Goal: Check status: Check status

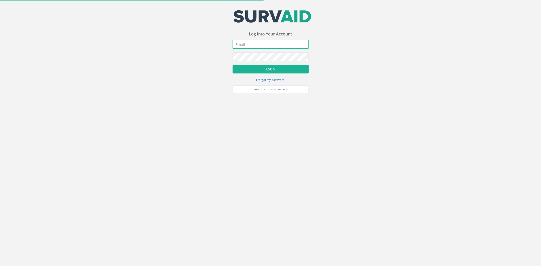
click at [261, 47] on input "email" at bounding box center [271, 44] width 76 height 9
type input "[PERSON_NAME][EMAIL_ADDRESS][PERSON_NAME][DOMAIN_NAME]"
click at [233, 65] on button "Login" at bounding box center [271, 69] width 76 height 9
click at [247, 48] on input "email" at bounding box center [271, 44] width 76 height 9
type input "[PERSON_NAME][EMAIL_ADDRESS][PERSON_NAME][DOMAIN_NAME]"
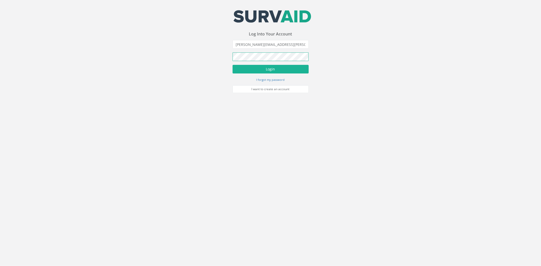
click at [233, 65] on button "Login" at bounding box center [271, 69] width 76 height 9
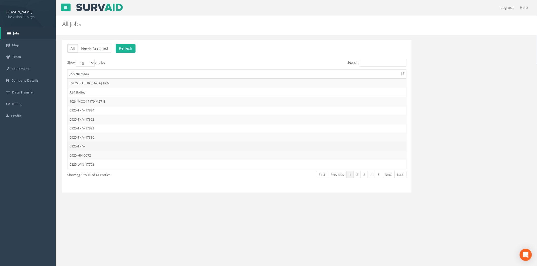
click at [89, 146] on td "0925-TKJV-" at bounding box center [237, 146] width 339 height 9
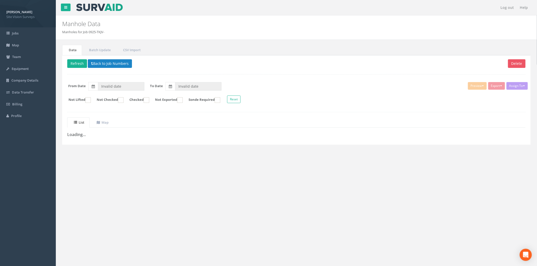
type input "[DATE]"
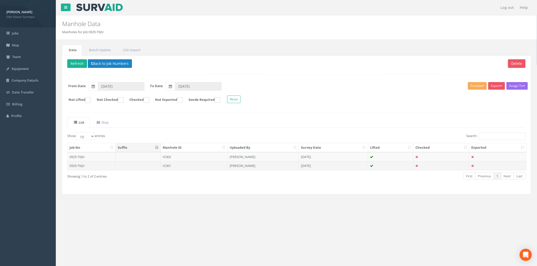
click at [168, 164] on td "IC001" at bounding box center [194, 165] width 67 height 9
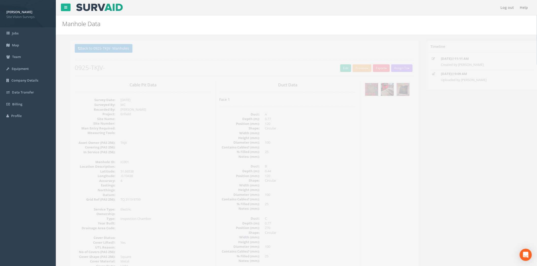
click at [363, 91] on img at bounding box center [364, 89] width 13 height 13
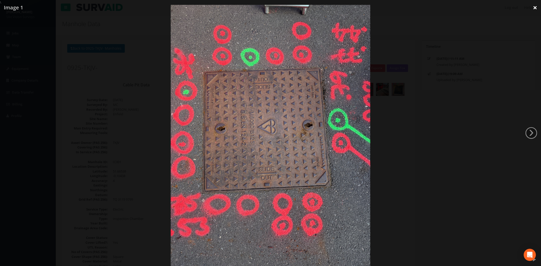
click at [536, 7] on link "×" at bounding box center [535, 7] width 12 height 15
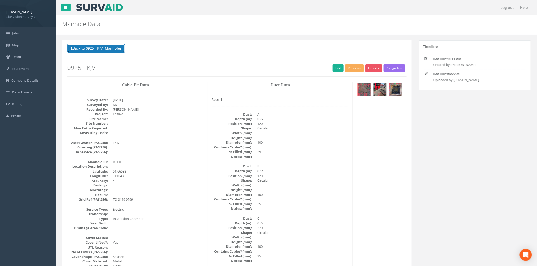
click at [79, 46] on button "Back to 0925-TKJV- Manholes" at bounding box center [96, 48] width 58 height 9
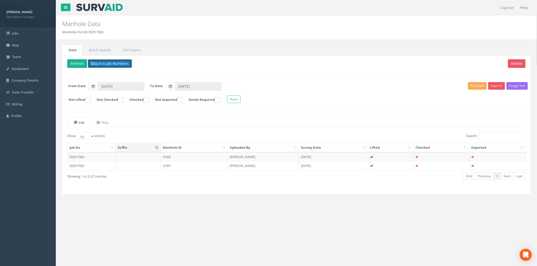
click at [95, 62] on button "Back to Job Numbers" at bounding box center [110, 63] width 44 height 9
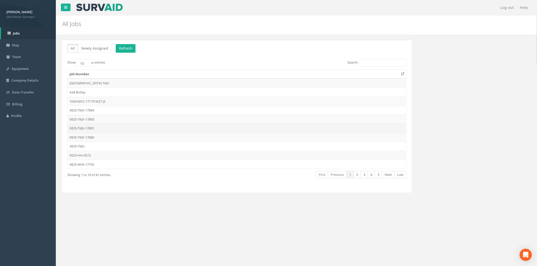
click at [85, 130] on td "0925-TKJV-17891" at bounding box center [237, 128] width 339 height 9
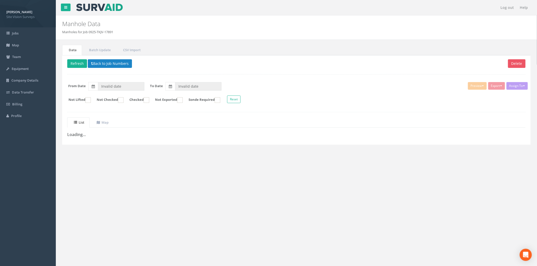
type input "[DATE]"
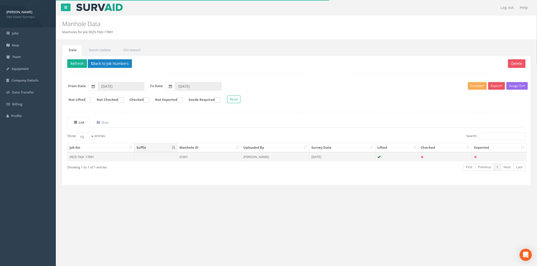
click at [115, 157] on td "0925-TKJV-17891" at bounding box center [101, 157] width 67 height 9
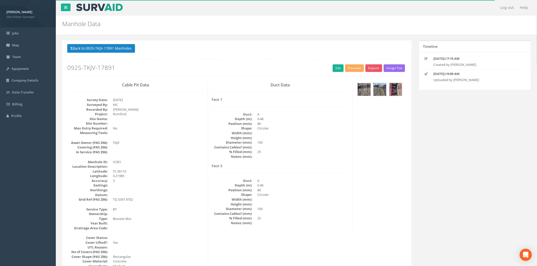
click at [366, 88] on img at bounding box center [364, 89] width 13 height 13
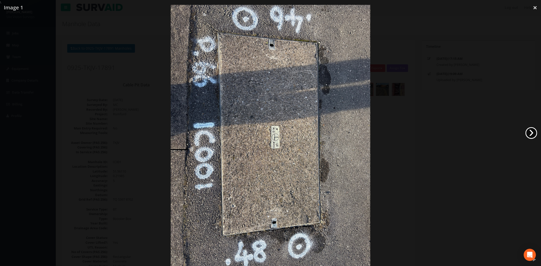
click at [536, 134] on link "›" at bounding box center [532, 133] width 12 height 12
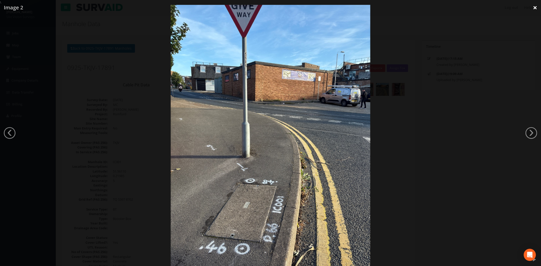
click at [535, 8] on link "×" at bounding box center [535, 7] width 12 height 15
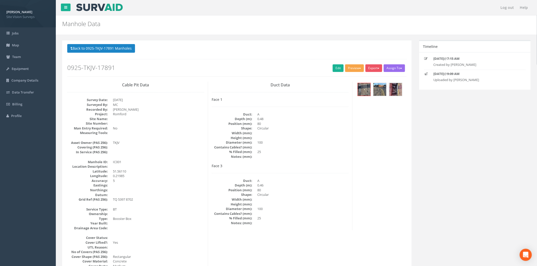
click at [358, 69] on button "Preview" at bounding box center [354, 68] width 19 height 8
click at [348, 78] on link "SVS IC" at bounding box center [345, 79] width 39 height 8
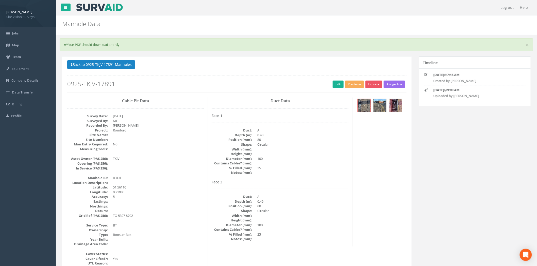
click at [372, 110] on div at bounding box center [381, 106] width 50 height 17
click at [367, 108] on img at bounding box center [364, 105] width 13 height 13
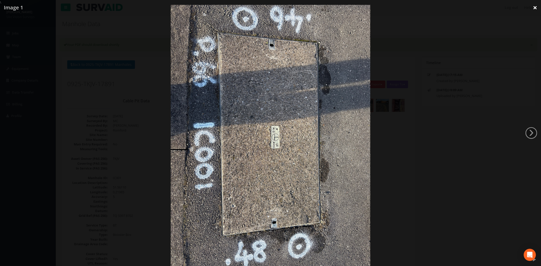
click at [535, 8] on link "×" at bounding box center [535, 7] width 12 height 15
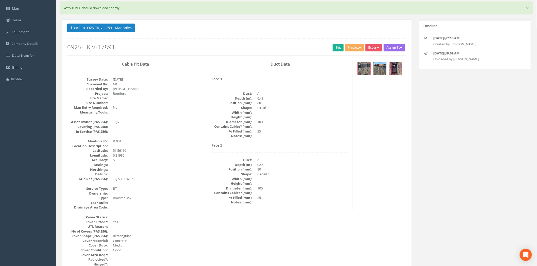
scroll to position [85, 0]
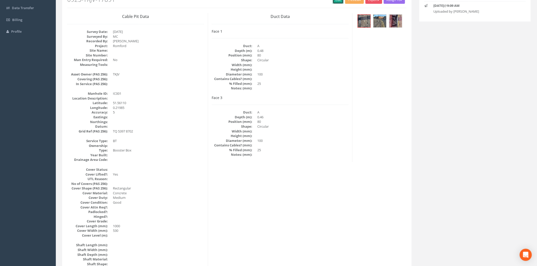
click at [336, 4] on link "Edit" at bounding box center [338, 0] width 11 height 8
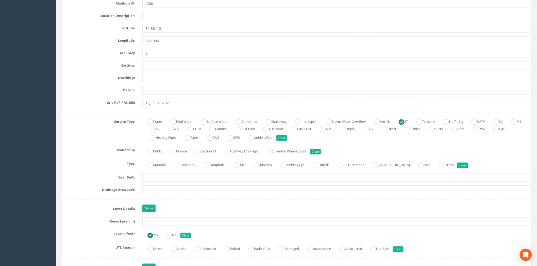
scroll to position [338, 0]
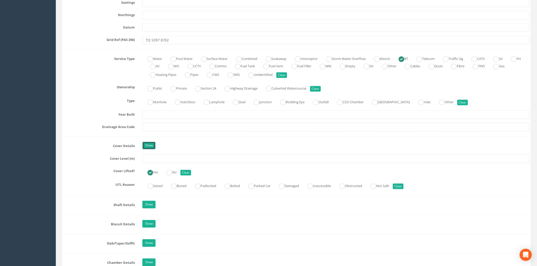
click at [143, 143] on link "Show" at bounding box center [148, 146] width 13 height 8
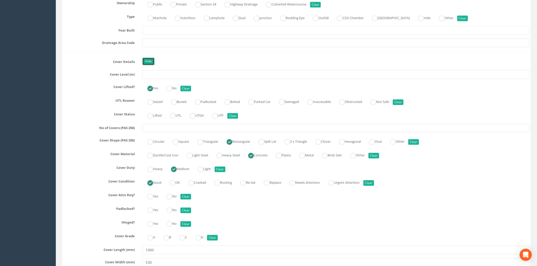
scroll to position [564, 0]
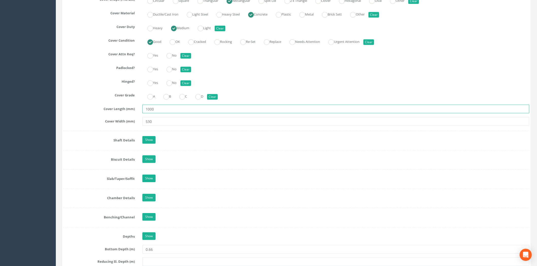
click at [169, 110] on input "1000" at bounding box center [335, 109] width 387 height 9
drag, startPoint x: 161, startPoint y: 109, endPoint x: 141, endPoint y: 110, distance: 20.1
click at [141, 110] on div "1000" at bounding box center [336, 109] width 395 height 9
drag, startPoint x: 159, startPoint y: 122, endPoint x: 133, endPoint y: 121, distance: 26.2
click at [132, 124] on div "Cover Width (mm) 530" at bounding box center [297, 121] width 474 height 9
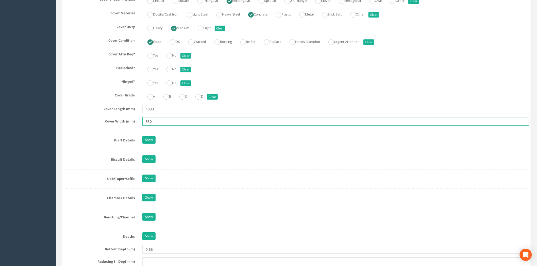
paste input "100"
type input "1000"
drag, startPoint x: 152, startPoint y: 110, endPoint x: 123, endPoint y: 110, distance: 28.9
click at [123, 110] on div "Cover Length (mm) 1000" at bounding box center [297, 109] width 474 height 9
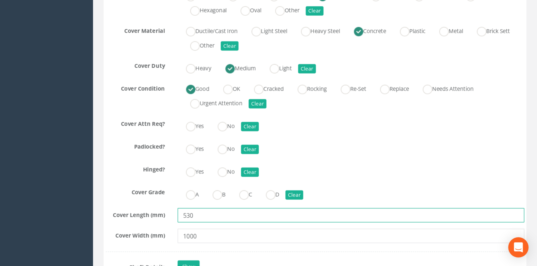
scroll to position [598, 0]
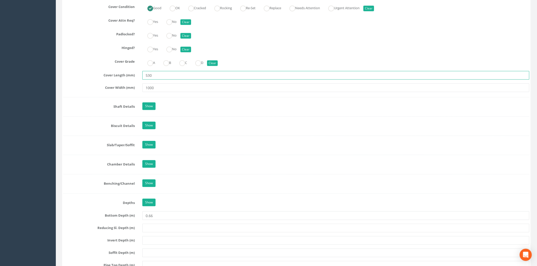
drag, startPoint x: 164, startPoint y: 76, endPoint x: 135, endPoint y: 79, distance: 29.3
click at [135, 79] on div "Cover Length (mm) 530" at bounding box center [297, 75] width 474 height 9
type input "1000"
type input "530"
click at [68, 54] on div "Hinged? Yes No Clear" at bounding box center [297, 49] width 474 height 10
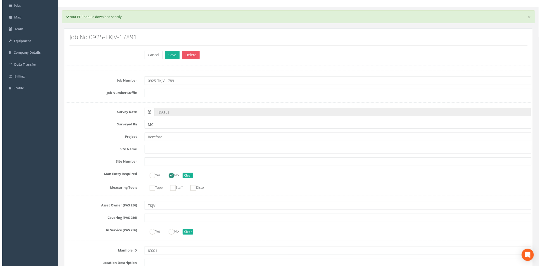
scroll to position [0, 0]
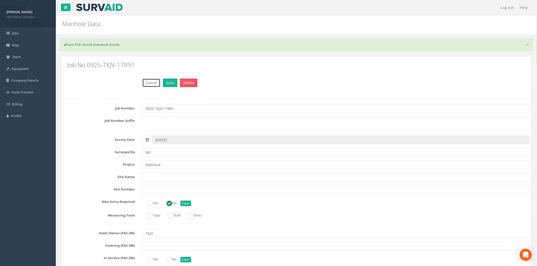
click at [158, 84] on button "Cancel" at bounding box center [151, 83] width 18 height 9
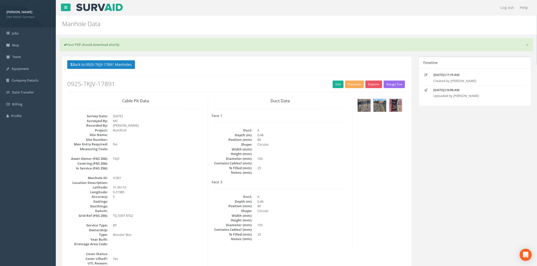
click at [361, 103] on img at bounding box center [364, 105] width 13 height 13
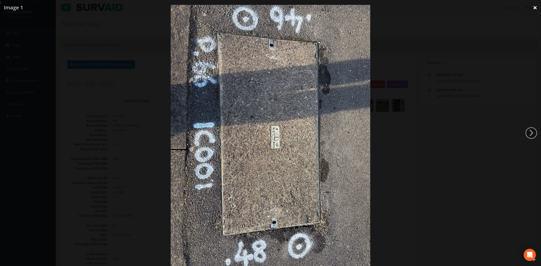
click at [535, 8] on link "×" at bounding box center [535, 7] width 12 height 15
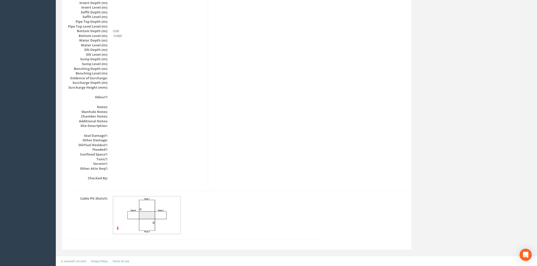
scroll to position [533, 0]
click at [139, 218] on img at bounding box center [147, 216] width 68 height 38
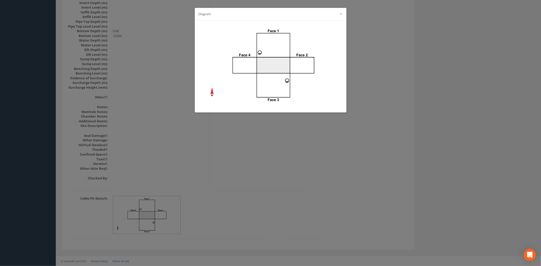
click at [320, 141] on div "Diagram ×" at bounding box center [270, 133] width 541 height 266
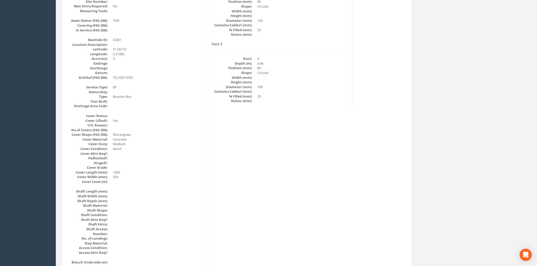
scroll to position [110, 0]
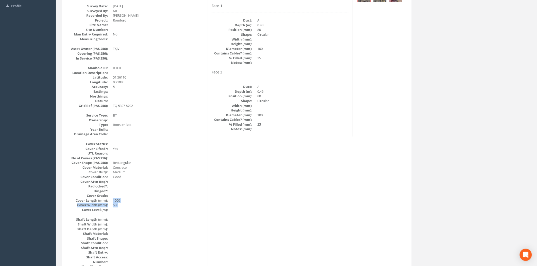
drag, startPoint x: 112, startPoint y: 200, endPoint x: 125, endPoint y: 206, distance: 13.5
click at [125, 206] on dl "Cover Status: Cover Lifted?: Yes UTL Reason: No of Covers (PAS 256): Cover Shap…" at bounding box center [135, 177] width 137 height 71
click at [126, 206] on dd "530" at bounding box center [158, 205] width 91 height 5
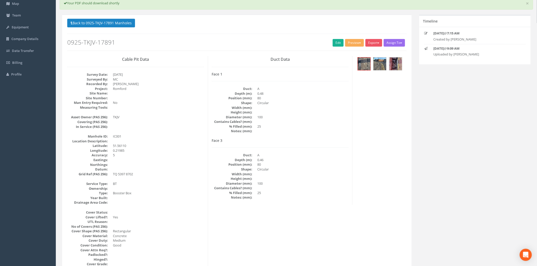
scroll to position [0, 0]
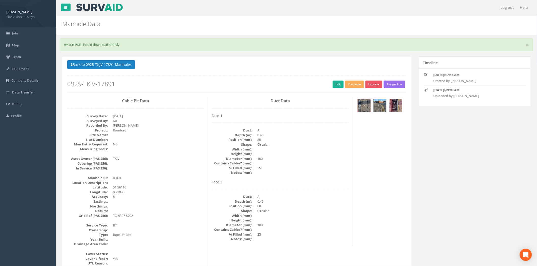
click at [368, 109] on img at bounding box center [364, 105] width 13 height 13
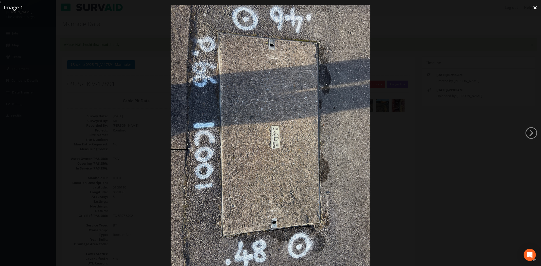
click at [534, 10] on link "×" at bounding box center [535, 7] width 12 height 15
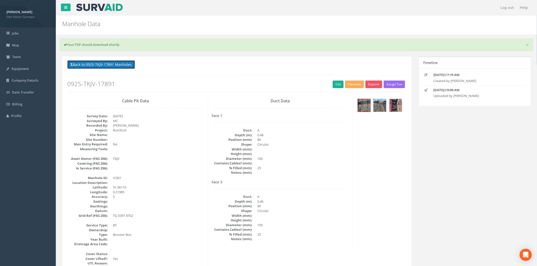
click at [112, 65] on button "Back to 0925-TKJV-17891 Manholes" at bounding box center [101, 64] width 68 height 9
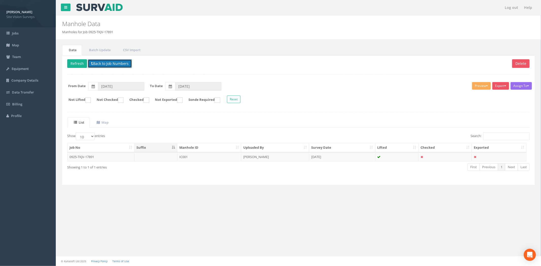
click at [95, 65] on button "Back to Job Numbers" at bounding box center [110, 63] width 44 height 9
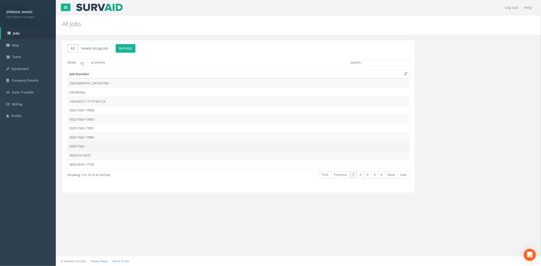
click at [90, 144] on td "0925-TKJV-" at bounding box center [239, 146] width 342 height 9
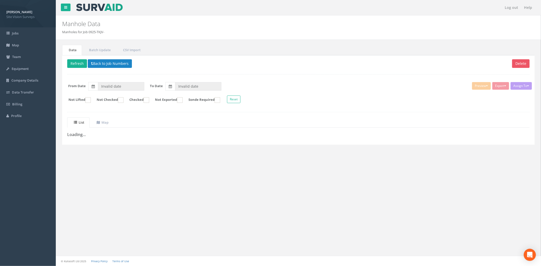
type input "[DATE]"
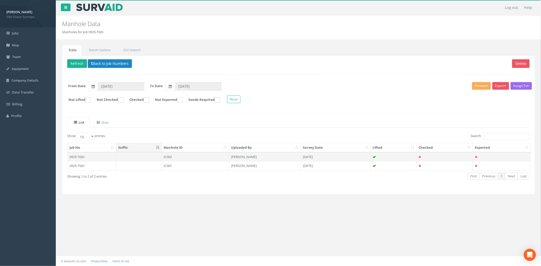
click at [191, 158] on td "IC002" at bounding box center [196, 157] width 68 height 9
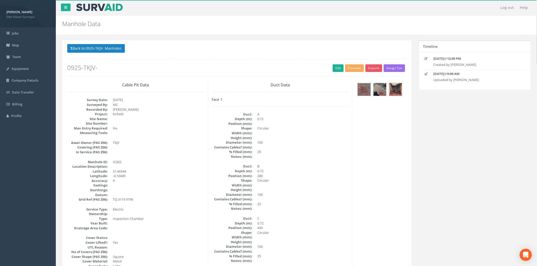
click at [367, 93] on img at bounding box center [364, 89] width 13 height 13
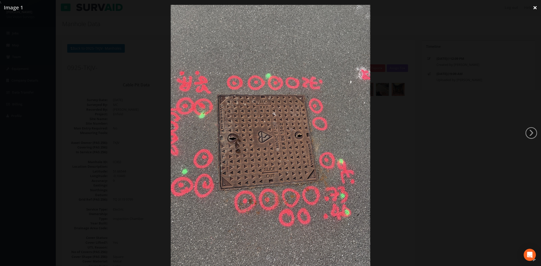
click at [533, 8] on link "×" at bounding box center [535, 7] width 12 height 15
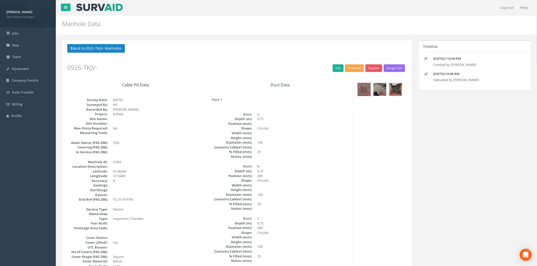
click at [362, 66] on button "Preview" at bounding box center [354, 68] width 19 height 8
click at [351, 80] on link "SVS IC" at bounding box center [345, 79] width 39 height 8
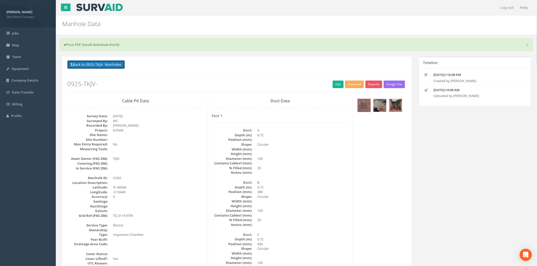
click at [103, 63] on button "Back to 0925-TKJV- Manholes" at bounding box center [96, 64] width 58 height 9
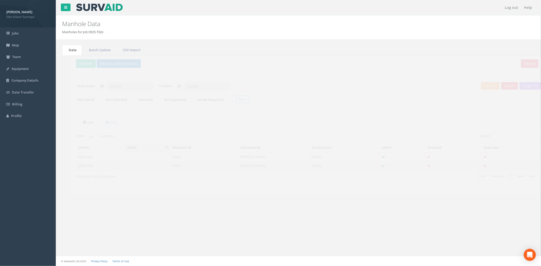
click at [143, 165] on td at bounding box center [139, 165] width 46 height 9
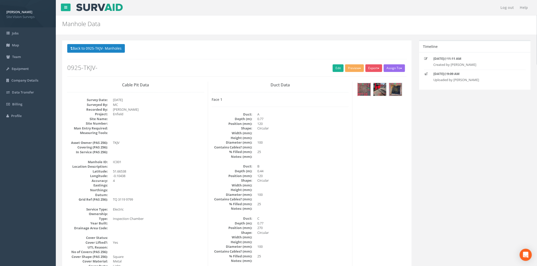
click at [366, 91] on img at bounding box center [364, 89] width 13 height 13
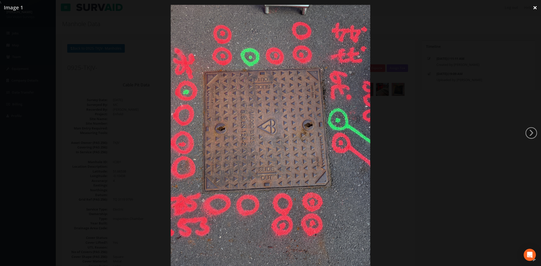
click at [532, 7] on link "×" at bounding box center [535, 7] width 12 height 15
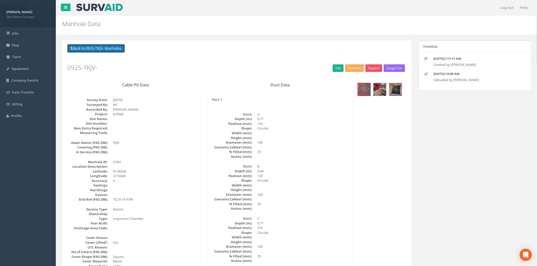
click at [105, 49] on button "Back to 0925-TKJV- Manholes" at bounding box center [96, 48] width 58 height 9
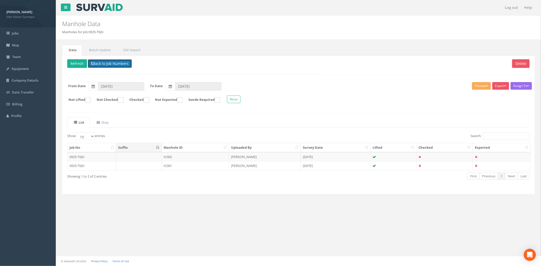
click at [99, 65] on button "Back to Job Numbers" at bounding box center [110, 63] width 44 height 9
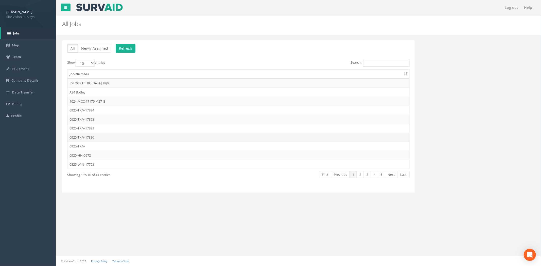
click at [110, 136] on td "0925-TKJV-17880" at bounding box center [239, 137] width 342 height 9
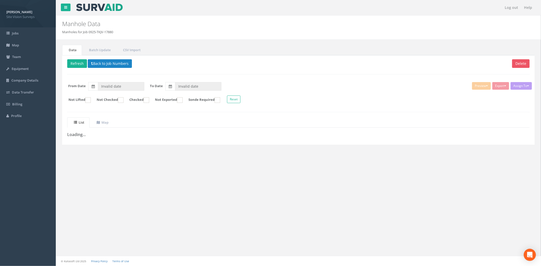
type input "[DATE]"
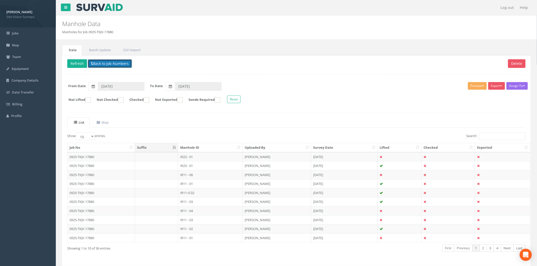
click at [100, 63] on button "Back to Job Numbers" at bounding box center [110, 63] width 44 height 9
